Goal: Transaction & Acquisition: Purchase product/service

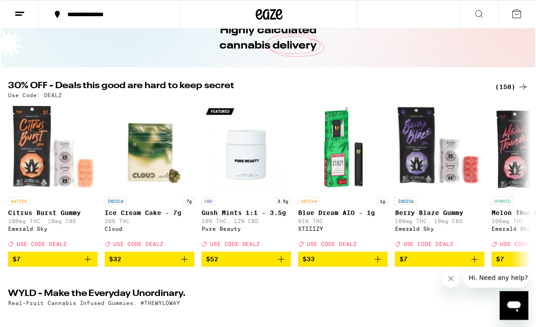
scroll to position [49, 0]
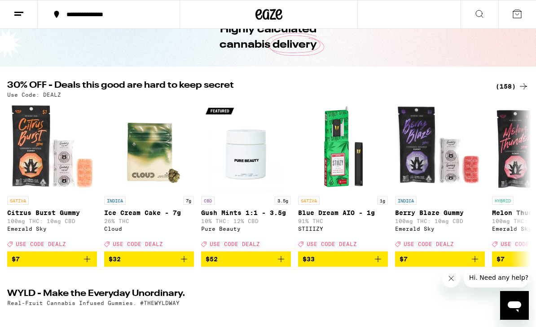
click at [512, 88] on div "(158)" at bounding box center [512, 86] width 33 height 11
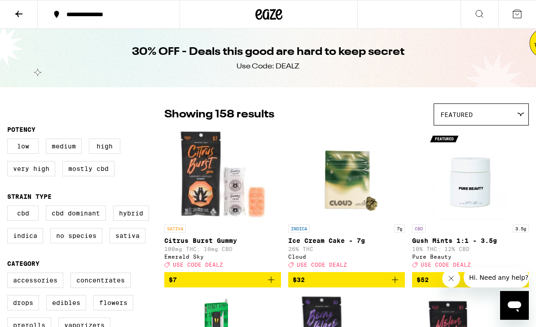
click at [26, 18] on button at bounding box center [19, 14] width 38 height 28
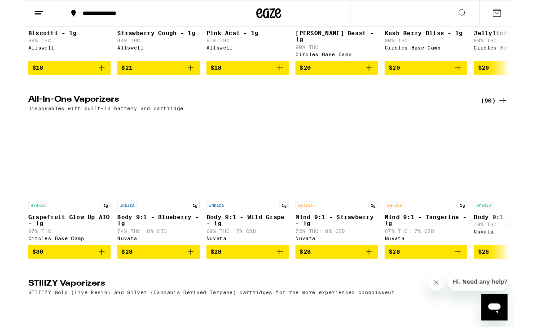
scroll to position [1463, 0]
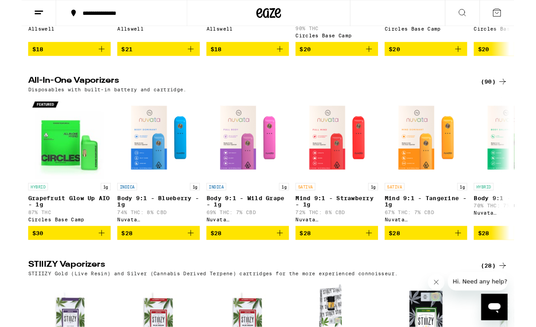
click at [510, 94] on div "(90)" at bounding box center [514, 89] width 29 height 11
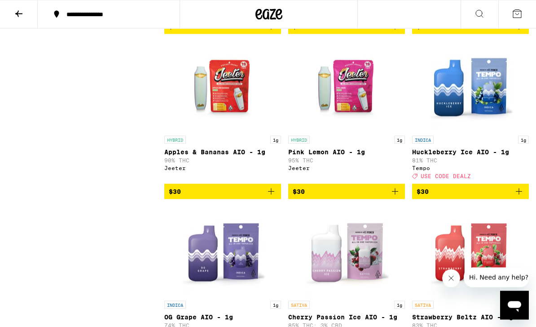
scroll to position [1979, 0]
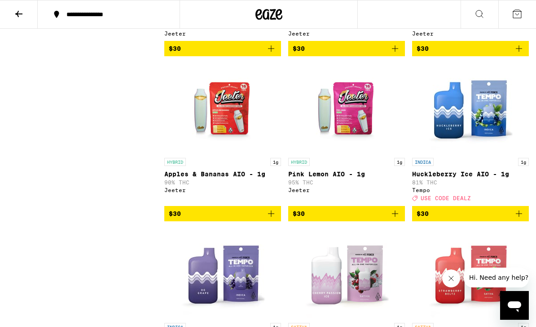
click at [20, 17] on icon at bounding box center [18, 14] width 11 height 11
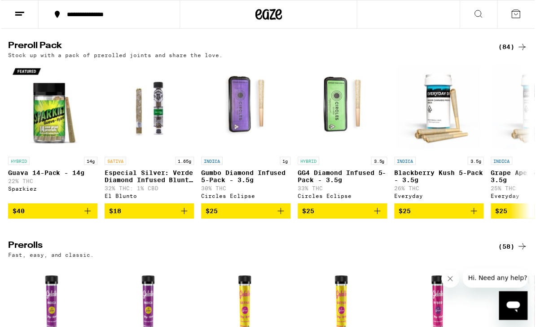
scroll to position [2414, 0]
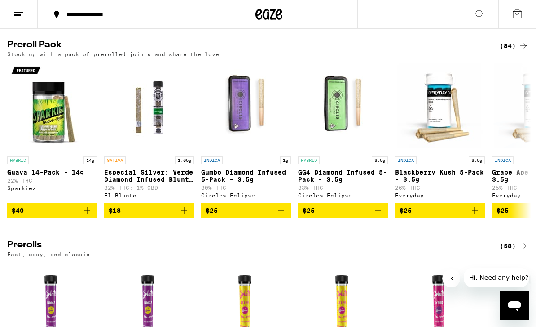
click at [523, 51] on icon at bounding box center [523, 45] width 11 height 11
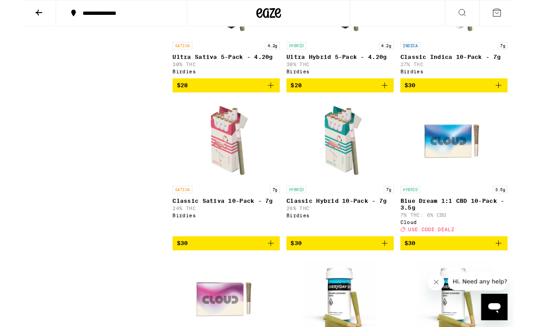
scroll to position [669, 0]
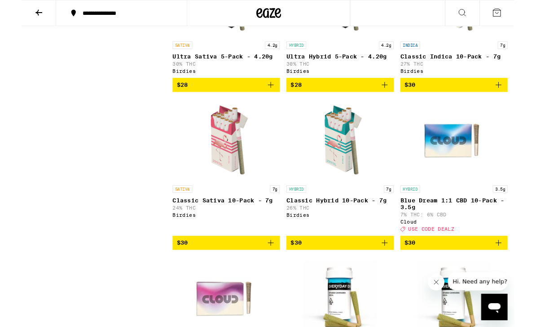
click at [278, 272] on button "$30" at bounding box center [222, 263] width 117 height 15
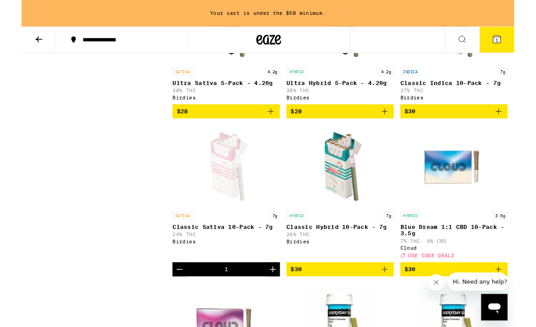
click at [399, 298] on icon "Add to bag" at bounding box center [395, 292] width 11 height 11
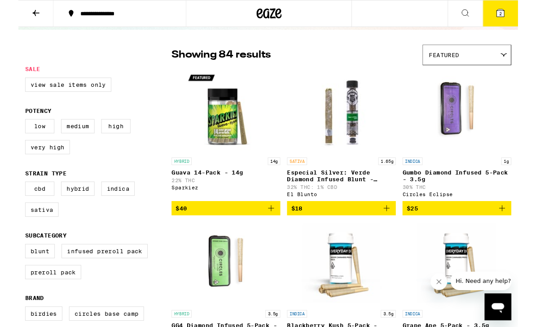
scroll to position [50, 0]
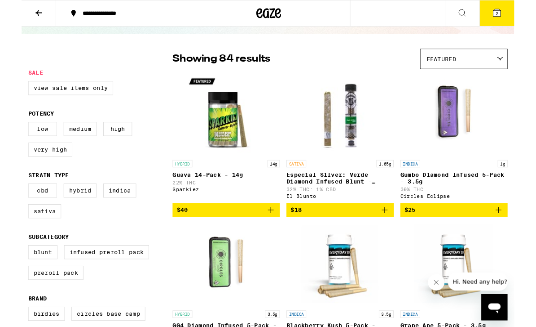
click at [277, 236] on button "$40" at bounding box center [222, 228] width 117 height 15
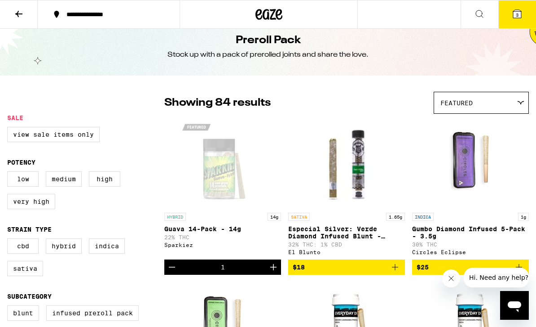
scroll to position [0, 0]
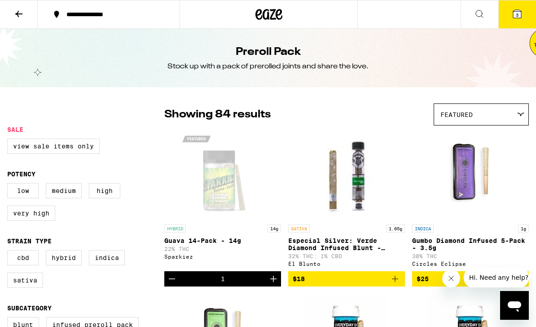
click at [520, 18] on icon at bounding box center [517, 14] width 8 height 8
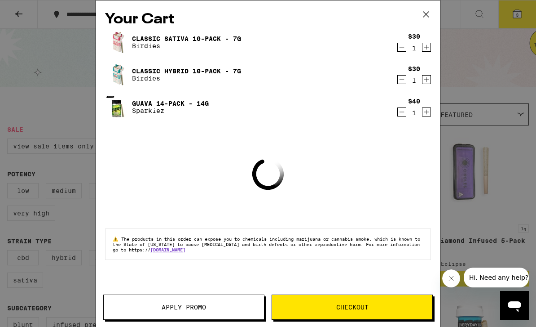
click at [420, 16] on icon at bounding box center [425, 14] width 13 height 13
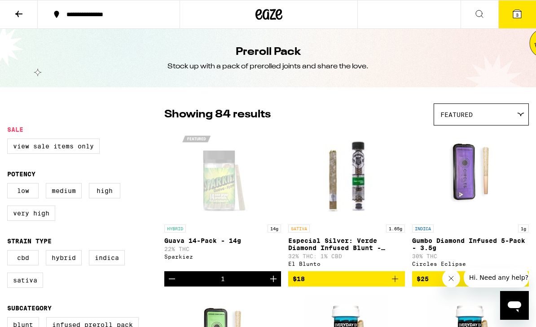
click at [23, 12] on icon at bounding box center [18, 14] width 11 height 11
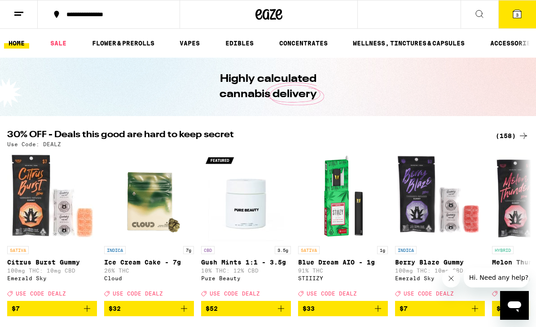
click at [191, 41] on link "VAPES" at bounding box center [189, 43] width 29 height 11
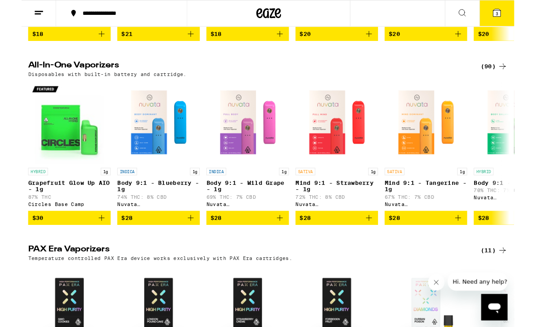
scroll to position [259, 0]
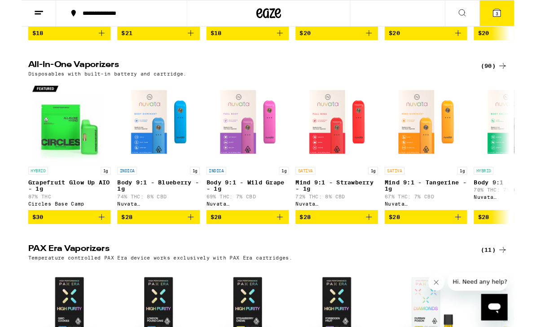
click at [513, 71] on div "(90)" at bounding box center [514, 71] width 29 height 11
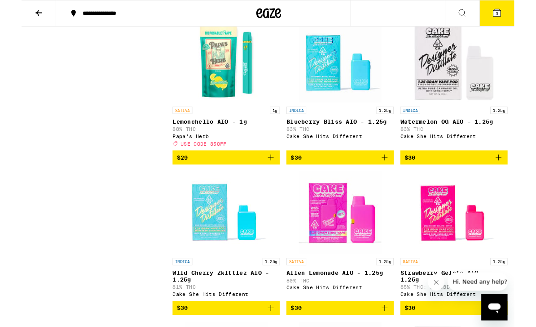
scroll to position [912, 0]
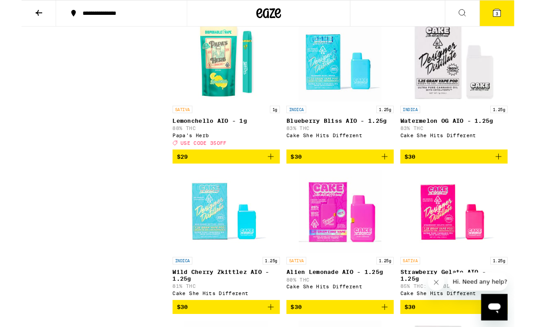
click at [274, 176] on icon "Add to bag" at bounding box center [271, 170] width 11 height 11
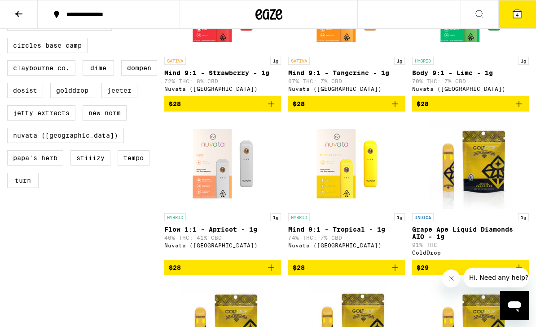
scroll to position [322, 0]
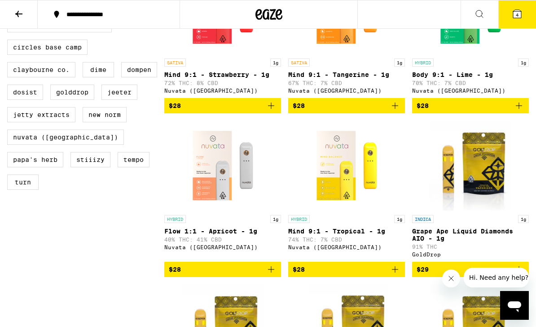
click at [514, 18] on icon at bounding box center [517, 14] width 11 height 11
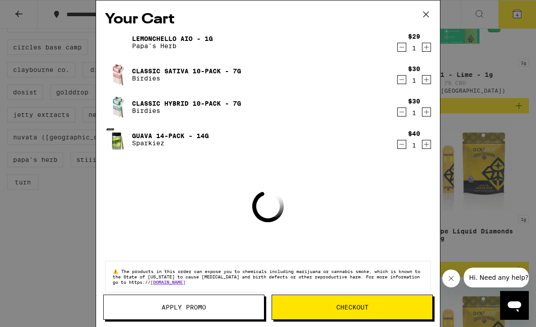
click at [388, 310] on button "Checkout" at bounding box center [352, 306] width 161 height 25
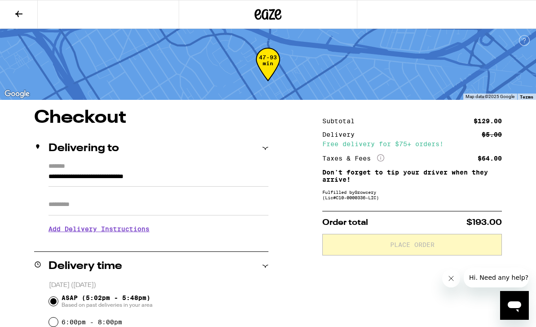
click at [12, 5] on button at bounding box center [19, 14] width 38 height 28
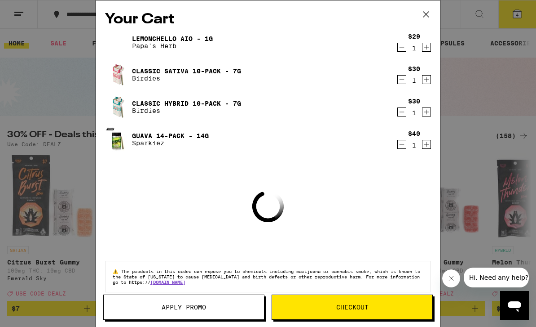
click at [216, 308] on span "Apply Promo" at bounding box center [184, 307] width 160 height 6
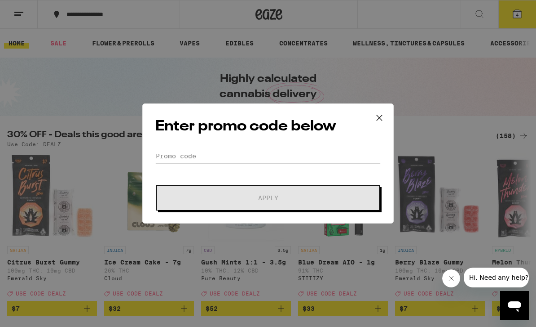
click at [271, 154] on input "Promo Code" at bounding box center [267, 155] width 225 height 13
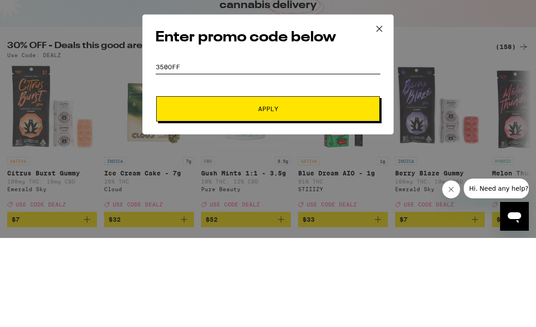
type input "350off"
click at [288, 194] on span "Apply" at bounding box center [268, 197] width 162 height 6
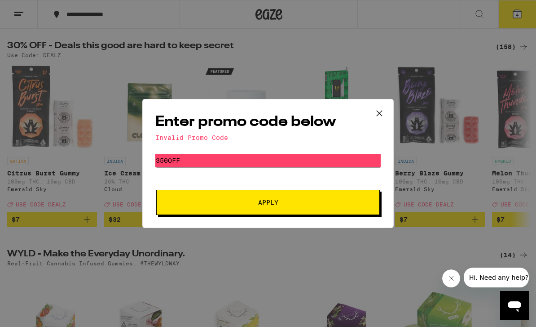
click at [384, 114] on icon at bounding box center [379, 112] width 13 height 13
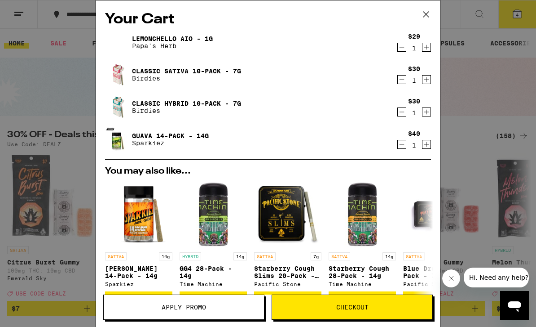
click at [431, 9] on icon at bounding box center [425, 14] width 13 height 13
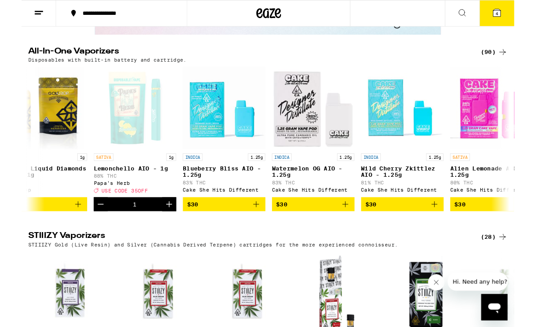
scroll to position [0, 1386]
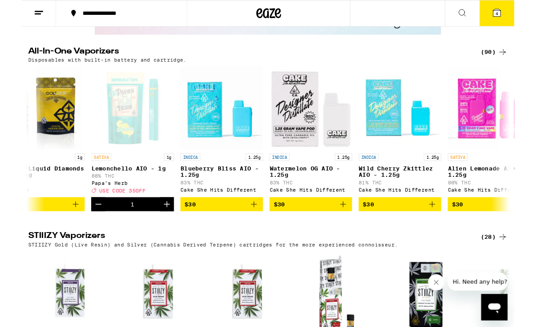
click at [513, 18] on icon at bounding box center [517, 14] width 11 height 11
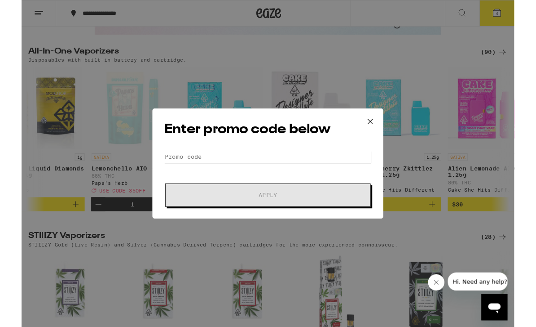
click at [251, 172] on input "Promo Code" at bounding box center [267, 169] width 225 height 13
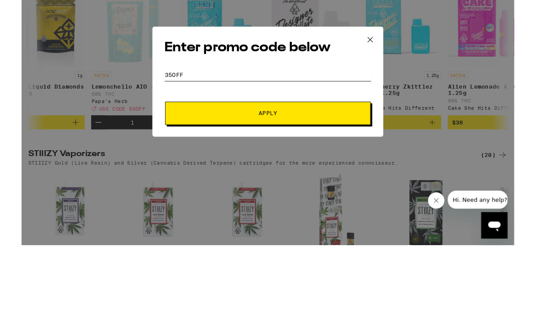
type input "35off"
click at [289, 209] on span "Apply" at bounding box center [268, 212] width 162 height 6
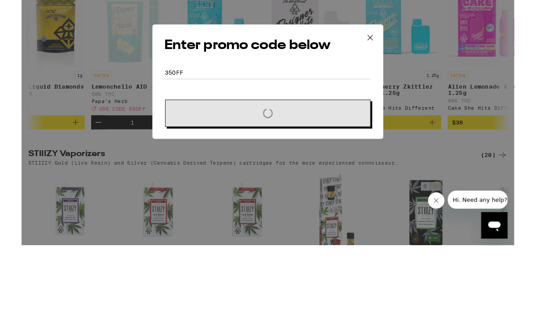
scroll to position [1677, 0]
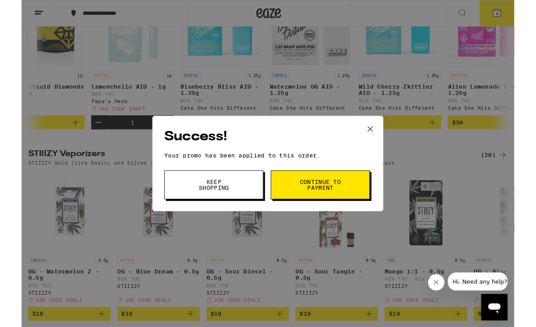
click at [364, 212] on button "Continue to payment" at bounding box center [325, 200] width 108 height 31
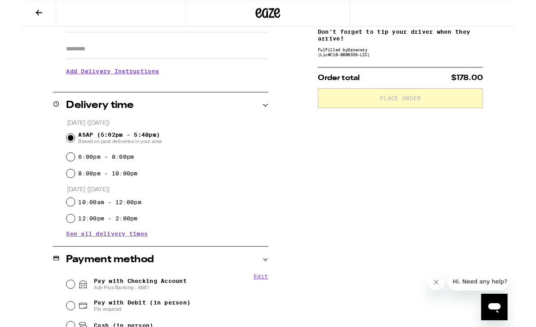
scroll to position [328, 0]
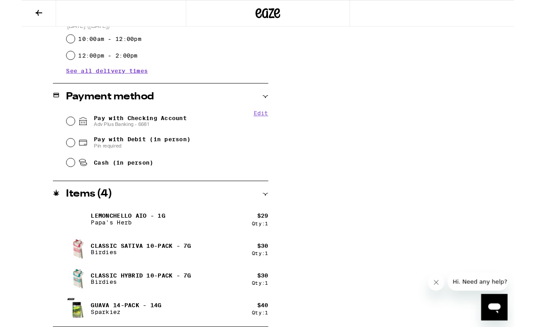
click at [55, 128] on input "Pay with Checking Account Adv Plus Banking - 6681" at bounding box center [53, 131] width 9 height 9
radio input "true"
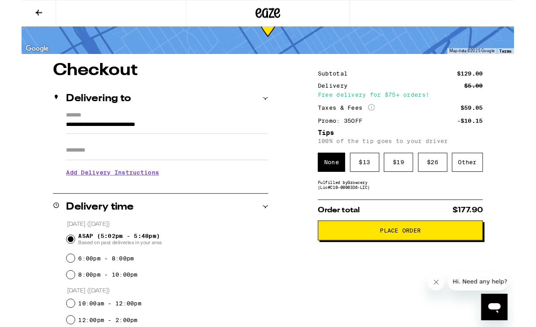
scroll to position [41, 0]
click at [384, 177] on div "$ 13" at bounding box center [374, 176] width 32 height 21
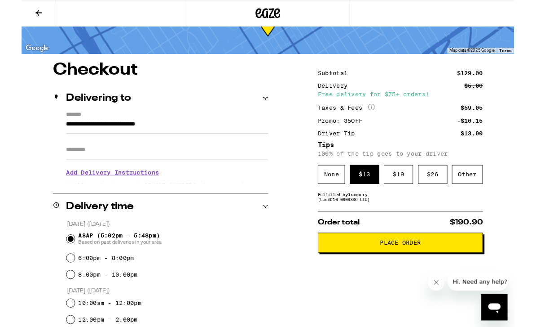
click at [493, 200] on div "Other" at bounding box center [485, 189] width 34 height 21
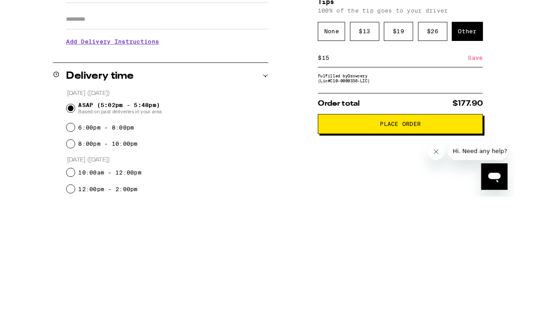
type input "15"
click at [480, 274] on span "Place Order" at bounding box center [412, 277] width 164 height 6
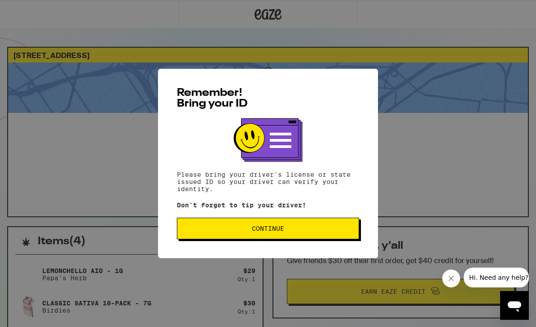
click at [327, 236] on button "Continue" at bounding box center [268, 228] width 182 height 22
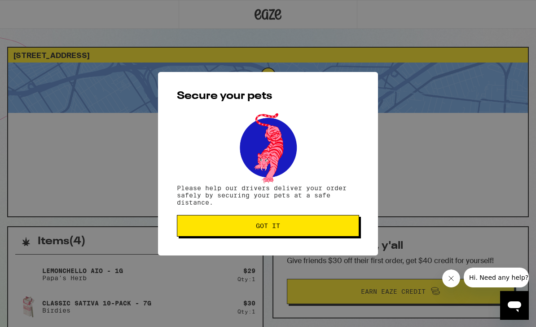
click at [334, 220] on button "Got it" at bounding box center [268, 226] width 182 height 22
